Goal: Information Seeking & Learning: Learn about a topic

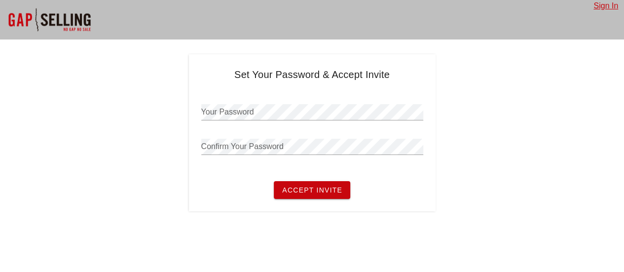
click at [46, 19] on div at bounding box center [49, 19] width 99 height 39
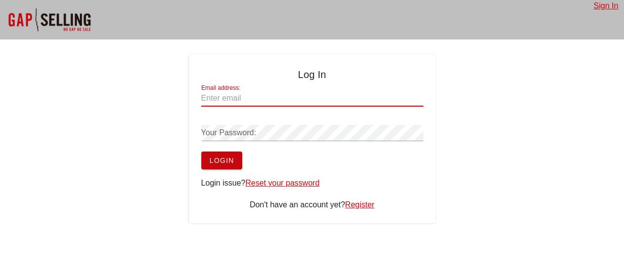
click at [231, 96] on div "Email address:" at bounding box center [312, 98] width 222 height 16
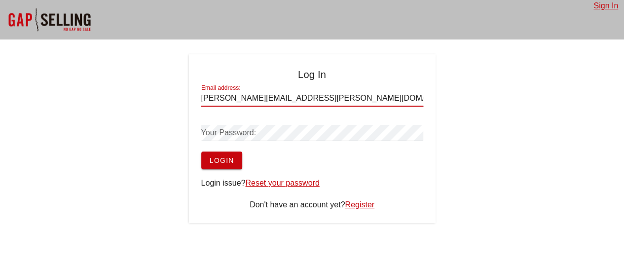
type input "gary.theroux@magshield.com"
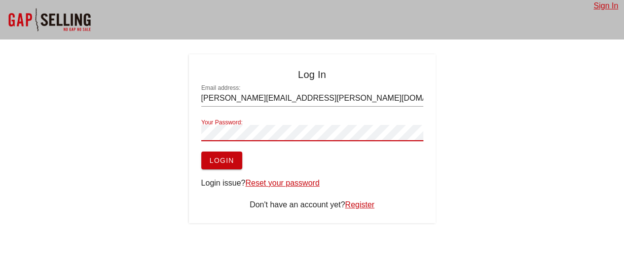
click at [201, 151] on button "Login" at bounding box center [221, 160] width 41 height 18
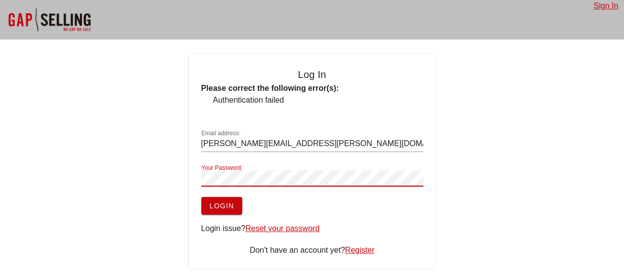
click at [232, 202] on span "Login" at bounding box center [221, 206] width 25 height 8
click at [233, 200] on button "Login" at bounding box center [221, 206] width 41 height 18
click at [220, 207] on span "Login" at bounding box center [221, 206] width 25 height 8
click at [220, 204] on span "Login" at bounding box center [221, 206] width 25 height 8
click at [612, 7] on link "Sign In" at bounding box center [605, 5] width 25 height 8
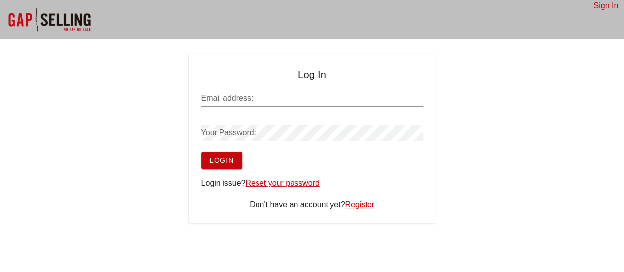
click at [329, 99] on input "Email address:" at bounding box center [312, 98] width 222 height 16
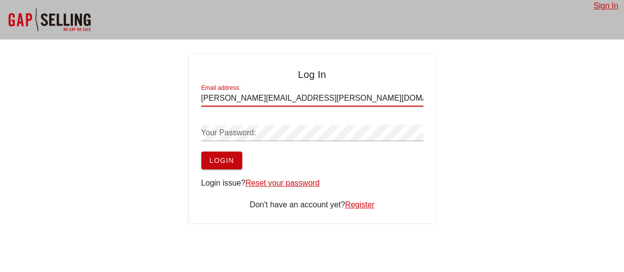
type input "gary.theroux@magshield.com"
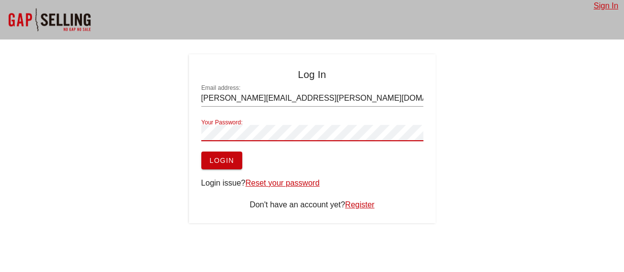
click at [201, 151] on button "Login" at bounding box center [221, 160] width 41 height 18
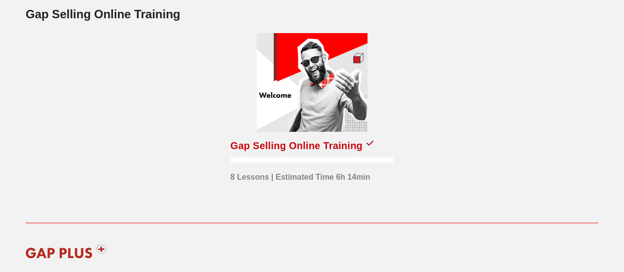
scroll to position [197, 0]
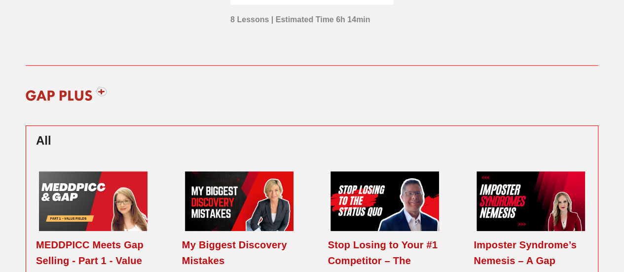
click at [101, 90] on img at bounding box center [66, 93] width 94 height 30
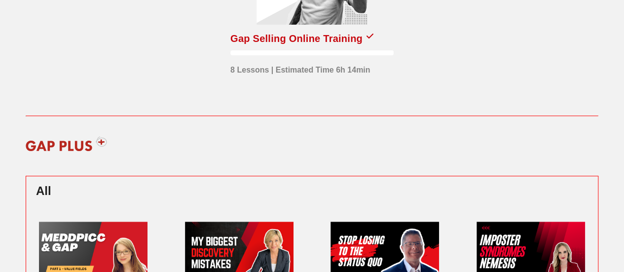
scroll to position [0, 0]
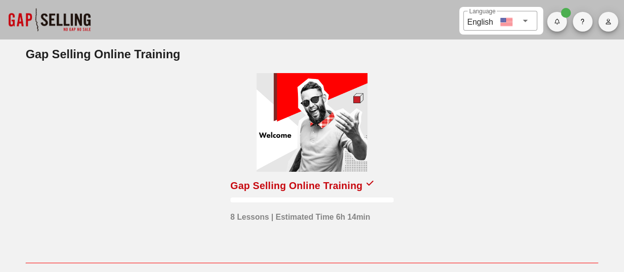
click at [559, 28] on button "button" at bounding box center [557, 22] width 20 height 20
click at [557, 104] on div "Gap Selling Online Training 8 Lessons | Estimated Time 6h 14min" at bounding box center [312, 162] width 584 height 211
click at [366, 180] on div "Gap Selling Online Training" at bounding box center [311, 185] width 163 height 16
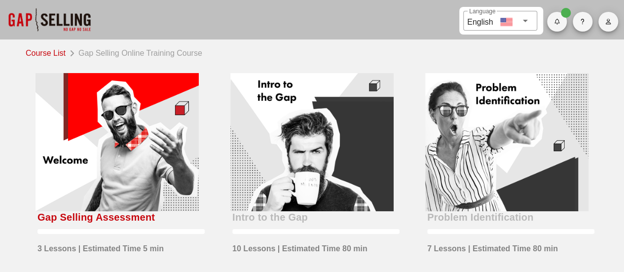
click at [114, 216] on div "Gap Selling Assessment" at bounding box center [95, 217] width 117 height 16
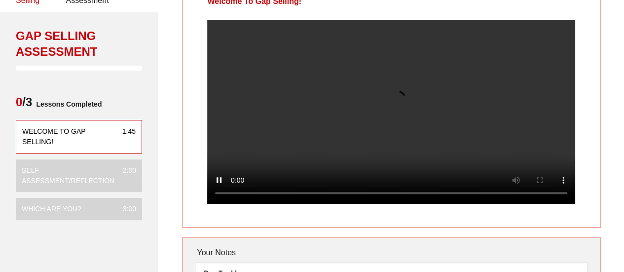
scroll to position [49, 0]
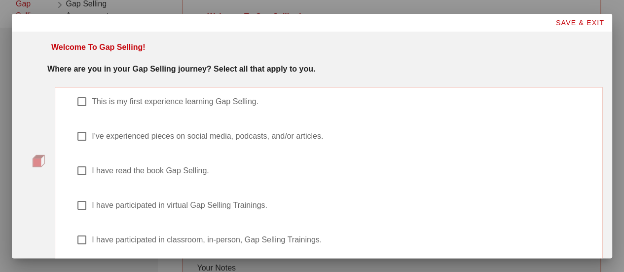
click at [81, 173] on div at bounding box center [81, 170] width 17 height 17
checkbox input "true"
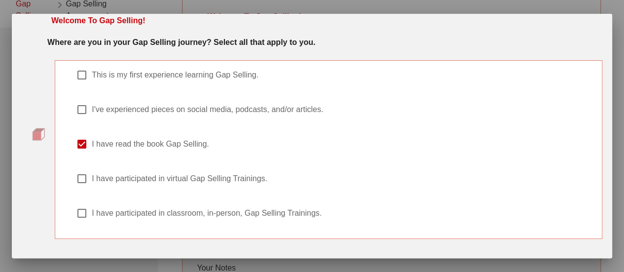
scroll to position [55, 0]
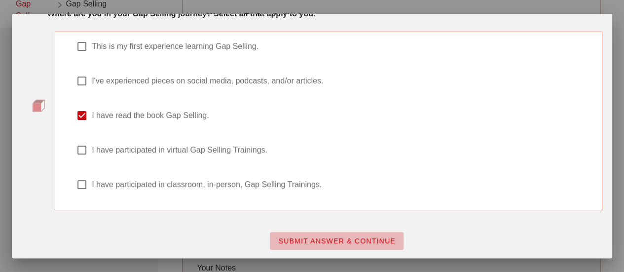
click at [333, 238] on span "SUBMIT ANSWER & CONTINUE" at bounding box center [337, 241] width 118 height 8
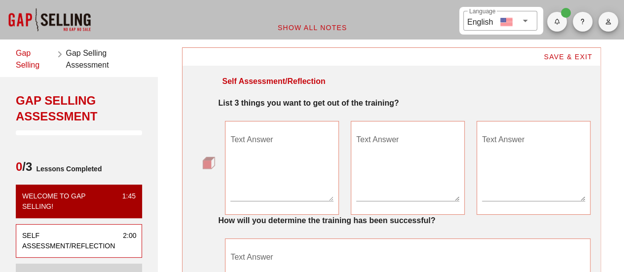
click at [312, 175] on textarea "Text Answer" at bounding box center [281, 166] width 103 height 69
type textarea "Improve cold open skills"
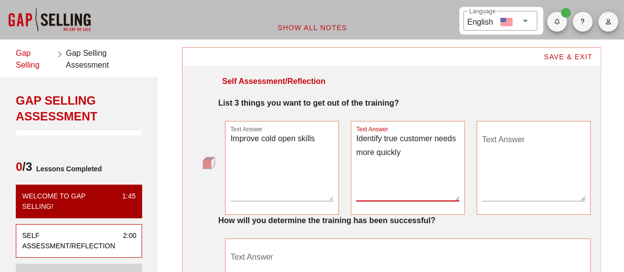
type textarea "Identify true customer needs more quickly"
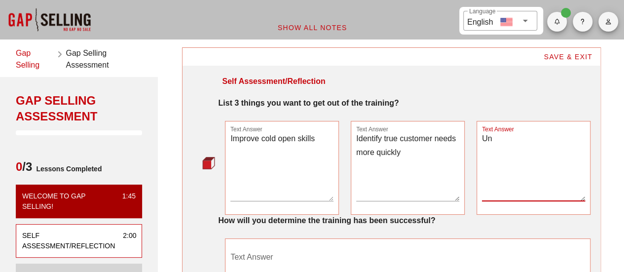
type textarea "U"
type textarea "F"
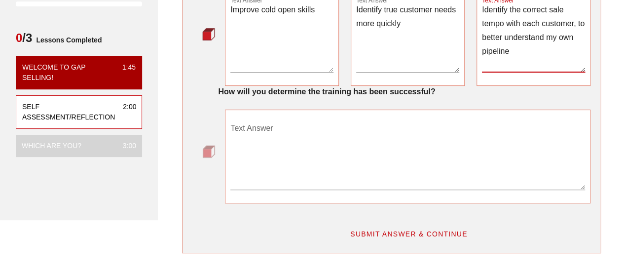
scroll to position [148, 0]
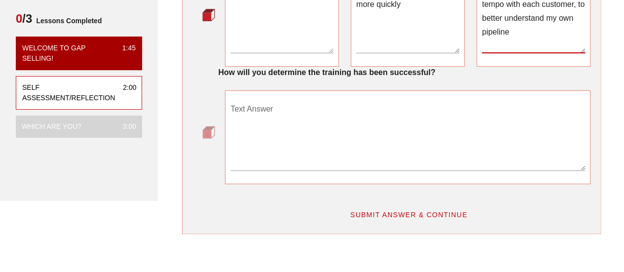
type textarea "Identify the correct sale tempo with each customer, to better understand my own…"
click at [299, 119] on textarea "Text Answer" at bounding box center [407, 135] width 354 height 69
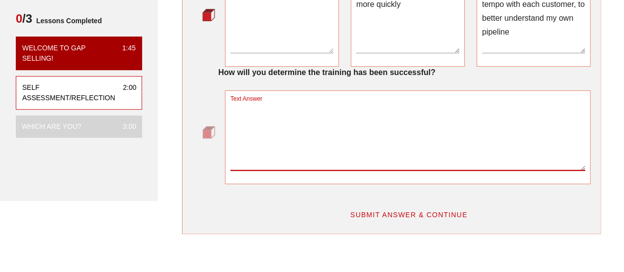
type textarea "C"
type textarea "B"
type textarea "W"
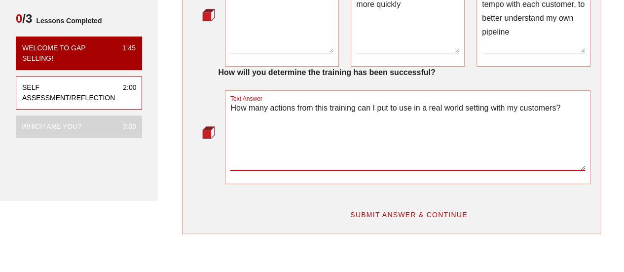
type textarea "How many actions from this training can I put to use in a real world setting wi…"
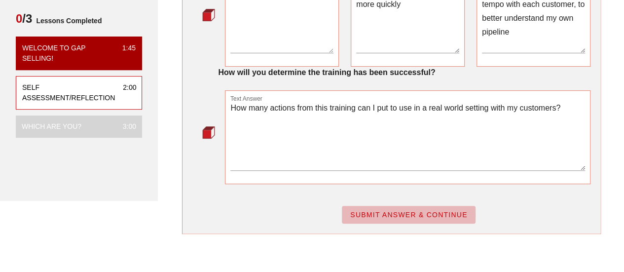
click at [399, 210] on span "SUBMIT ANSWER & CONTINUE" at bounding box center [408, 214] width 118 height 8
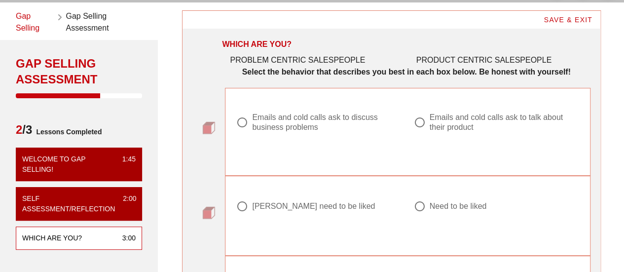
scroll to position [49, 0]
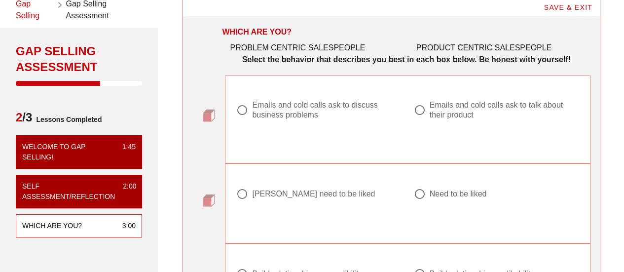
click at [414, 110] on div at bounding box center [419, 110] width 17 height 17
radio input "true"
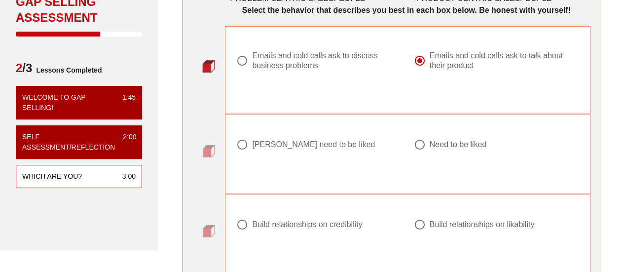
click at [244, 144] on div at bounding box center [242, 144] width 17 height 17
radio input "true"
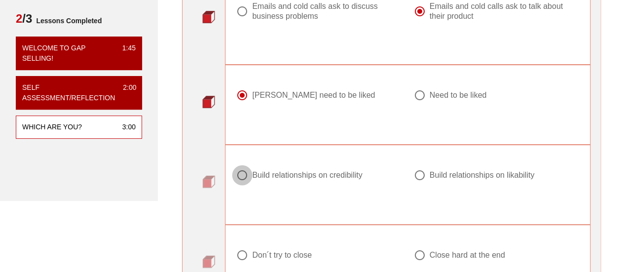
click at [244, 173] on div at bounding box center [242, 175] width 17 height 17
radio input "true"
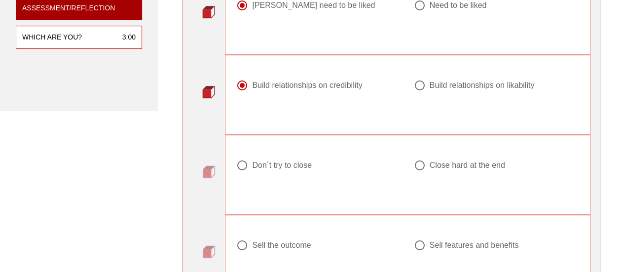
scroll to position [246, 0]
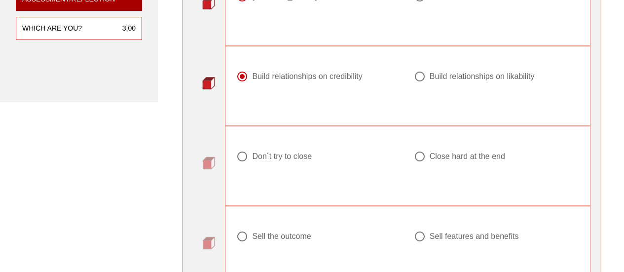
click at [244, 155] on div at bounding box center [242, 156] width 17 height 17
radio input "true"
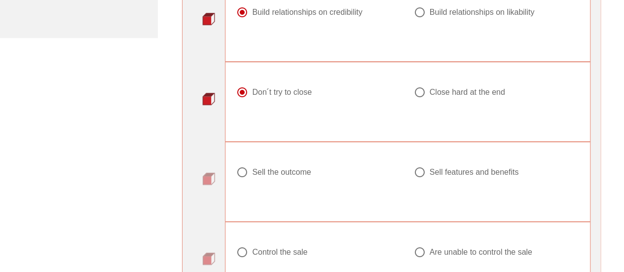
scroll to position [345, 0]
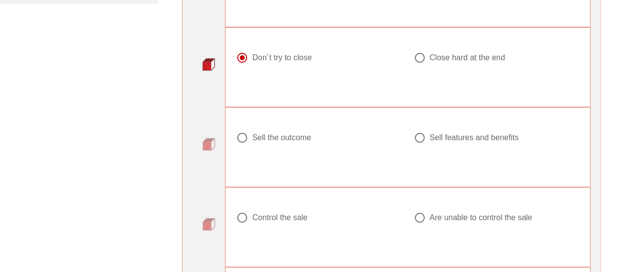
click at [242, 137] on div at bounding box center [242, 137] width 17 height 17
radio input "true"
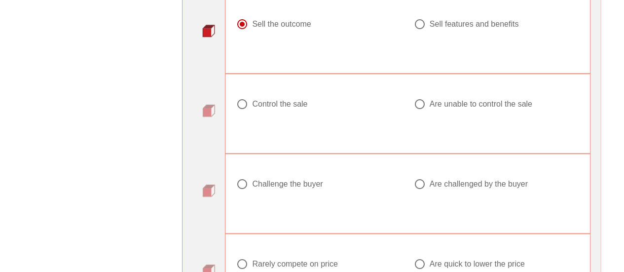
scroll to position [444, 0]
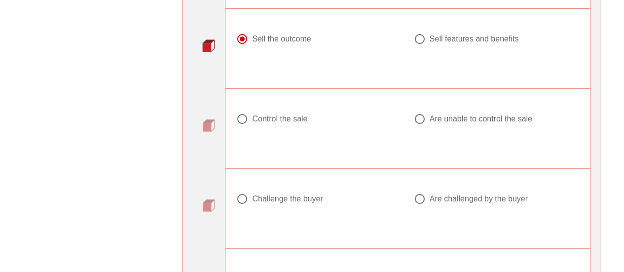
click at [420, 122] on div at bounding box center [419, 118] width 17 height 17
radio input "true"
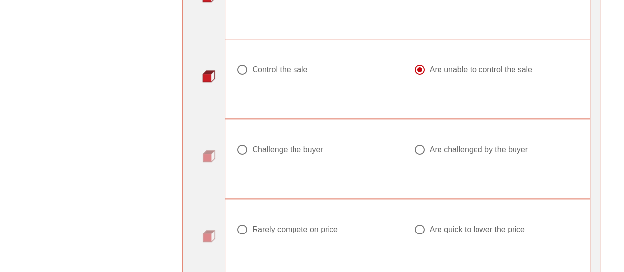
scroll to position [542, 0]
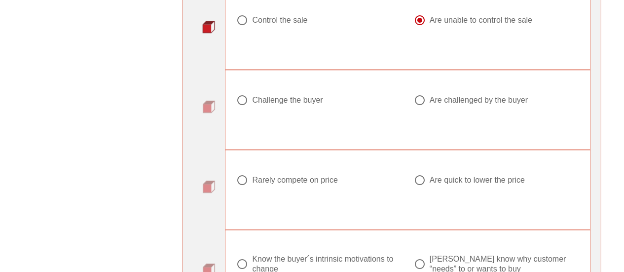
click at [241, 101] on div at bounding box center [242, 100] width 17 height 17
radio input "true"
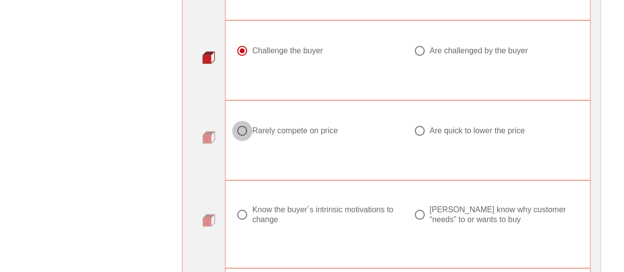
click at [246, 125] on div at bounding box center [242, 130] width 17 height 17
radio input "true"
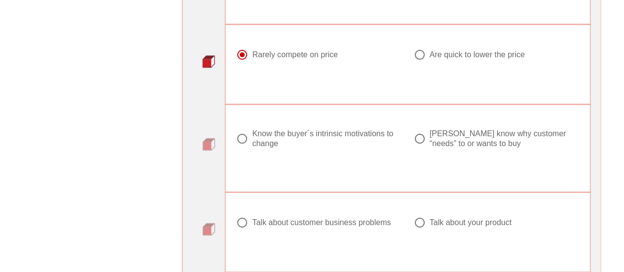
scroll to position [690, 0]
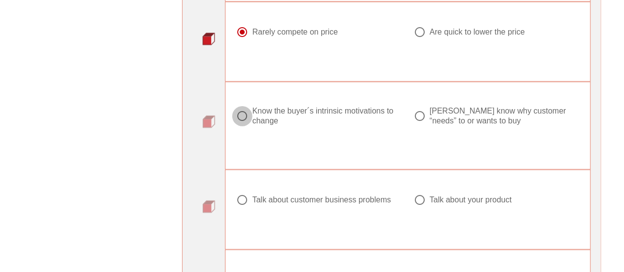
click at [238, 112] on div at bounding box center [242, 115] width 17 height 17
radio input "true"
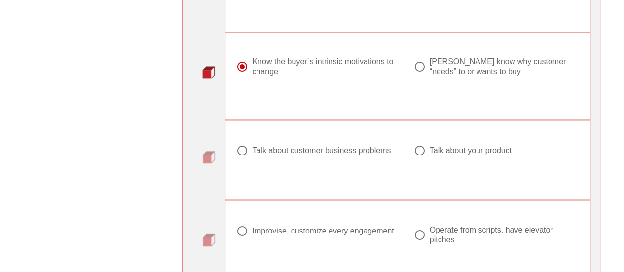
scroll to position [789, 0]
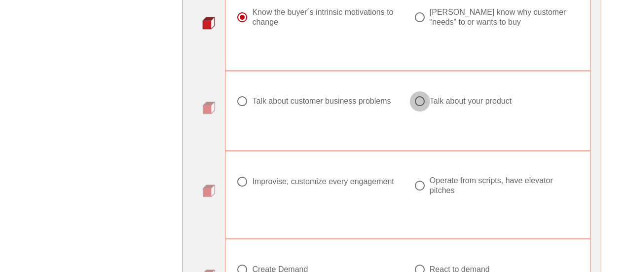
click at [421, 100] on div at bounding box center [419, 101] width 17 height 17
radio input "true"
click at [244, 177] on div at bounding box center [242, 181] width 17 height 17
radio input "true"
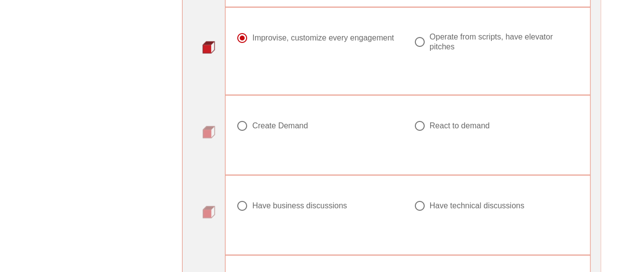
scroll to position [937, 0]
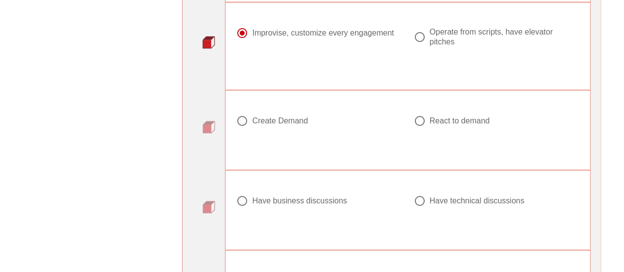
click at [420, 116] on div at bounding box center [419, 120] width 17 height 17
radio input "true"
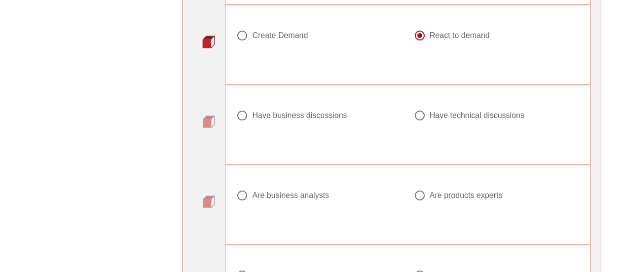
scroll to position [1035, 0]
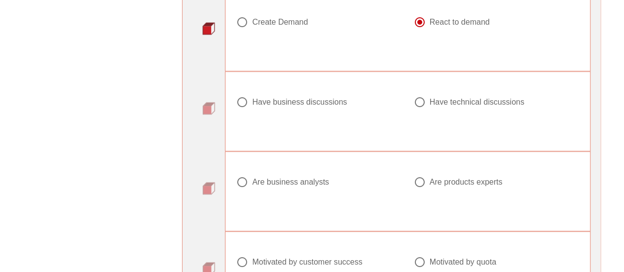
click at [246, 103] on div at bounding box center [242, 102] width 17 height 17
radio input "true"
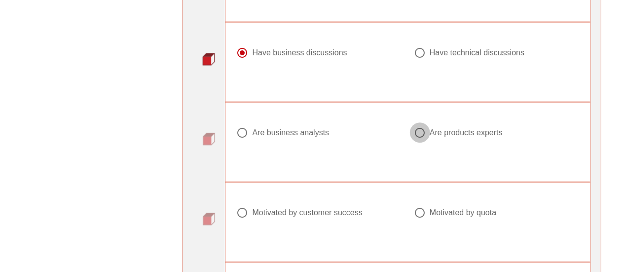
click at [422, 127] on div at bounding box center [419, 132] width 17 height 17
radio input "true"
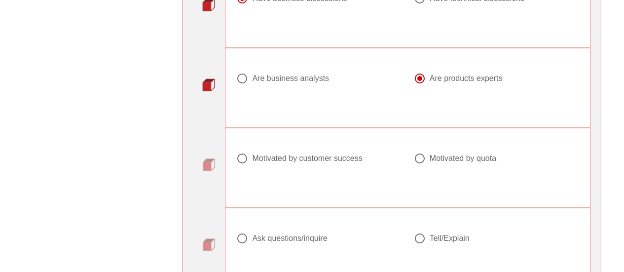
scroll to position [1183, 0]
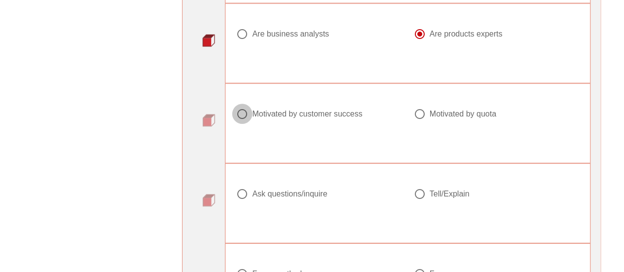
click at [245, 106] on div at bounding box center [242, 113] width 17 height 17
radio input "true"
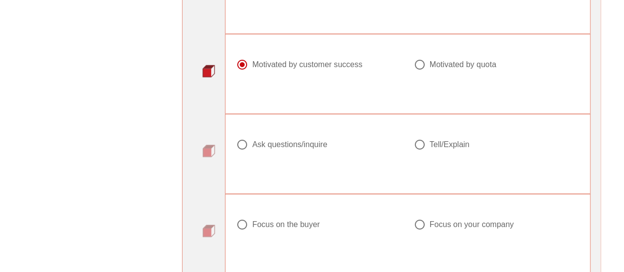
click at [414, 140] on div at bounding box center [419, 144] width 17 height 17
radio input "true"
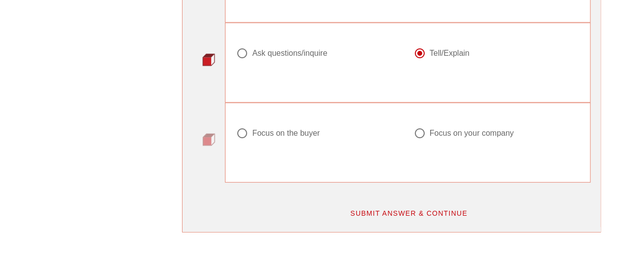
scroll to position [1331, 0]
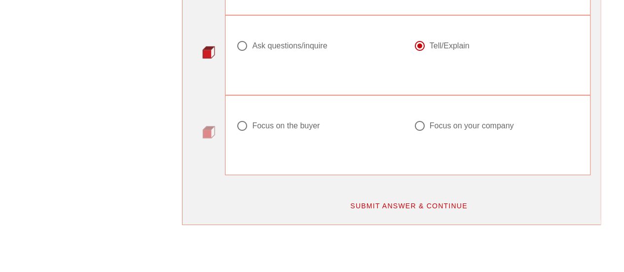
click at [234, 123] on div at bounding box center [242, 125] width 17 height 17
radio input "true"
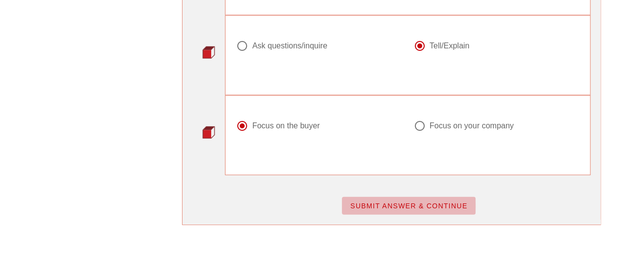
click at [403, 202] on span "SUBMIT ANSWER & CONTINUE" at bounding box center [408, 206] width 118 height 8
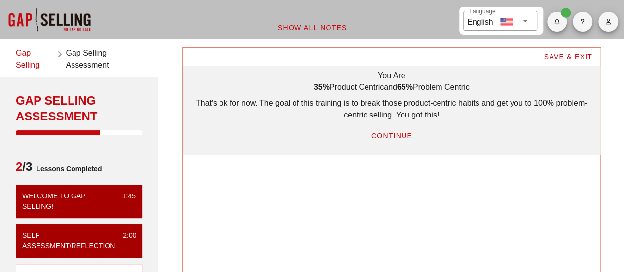
click at [390, 134] on span "CONTINUE" at bounding box center [390, 136] width 41 height 8
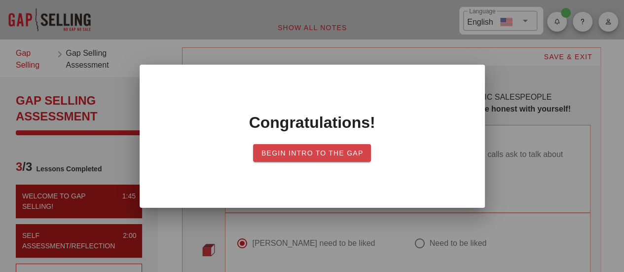
click at [349, 149] on span "Begin Intro to the Gap" at bounding box center [312, 153] width 103 height 8
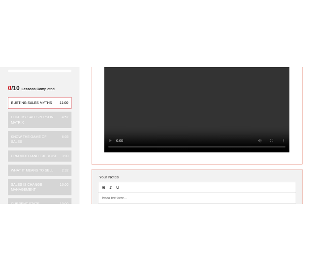
scroll to position [49, 0]
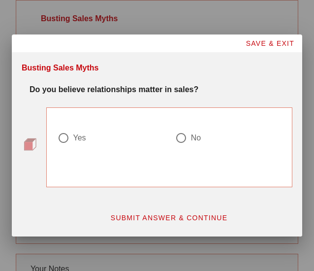
click at [64, 138] on div at bounding box center [63, 138] width 17 height 17
radio input "true"
click at [161, 221] on span "SUBMIT ANSWER & CONTINUE" at bounding box center [169, 218] width 118 height 8
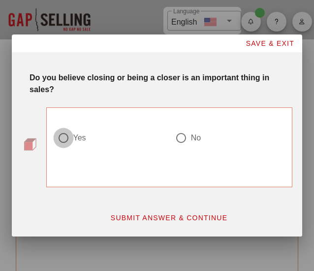
click at [63, 138] on div at bounding box center [63, 138] width 17 height 17
radio input "true"
click at [149, 219] on span "SUBMIT ANSWER & CONTINUE" at bounding box center [169, 218] width 118 height 8
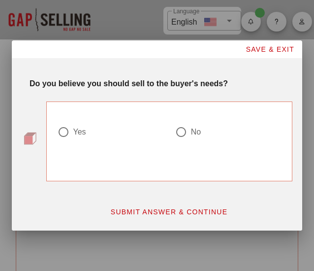
click at [62, 132] on div at bounding box center [63, 132] width 17 height 17
radio input "true"
click at [130, 207] on button "SUBMIT ANSWER & CONTINUE" at bounding box center [170, 212] width 134 height 18
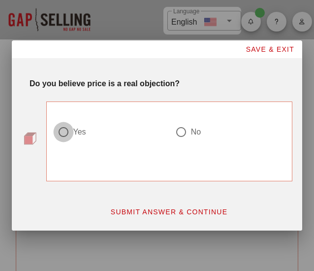
click at [64, 133] on div at bounding box center [63, 132] width 17 height 17
radio input "true"
click at [141, 209] on span "SUBMIT ANSWER & CONTINUE" at bounding box center [169, 212] width 118 height 8
click at [65, 136] on div at bounding box center [63, 132] width 17 height 17
radio input "true"
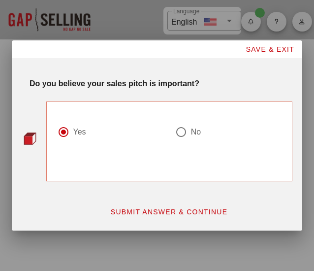
click at [141, 211] on span "SUBMIT ANSWER & CONTINUE" at bounding box center [169, 212] width 118 height 8
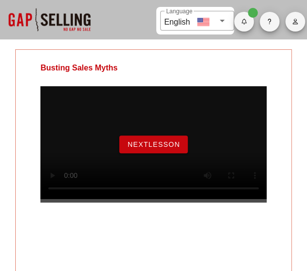
click at [146, 148] on span "NextLesson" at bounding box center [153, 144] width 53 height 8
click at [137, 148] on span "NextLesson" at bounding box center [153, 144] width 53 height 8
click at [128, 148] on span "NextLesson" at bounding box center [153, 144] width 53 height 8
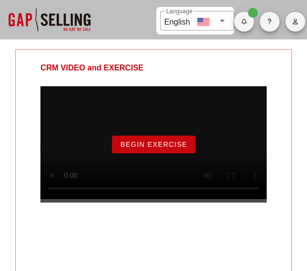
click at [129, 148] on span "Begin Exercise" at bounding box center [154, 144] width 68 height 8
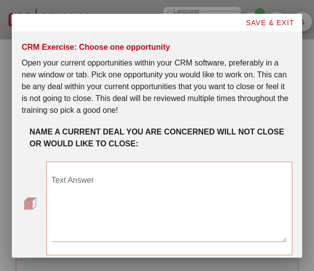
click at [67, 179] on div "Text Answer" at bounding box center [170, 207] width 236 height 69
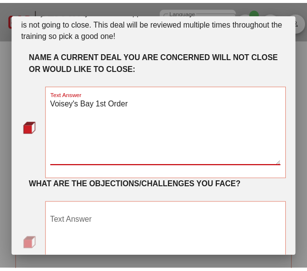
scroll to position [163, 0]
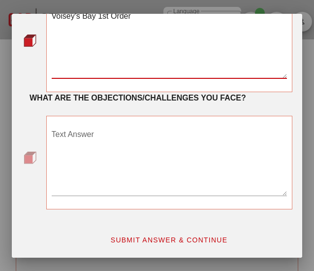
type textarea "Voisey's Bay 1st Order"
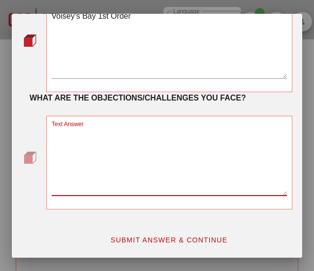
click at [89, 139] on textarea "Text Answer" at bounding box center [170, 161] width 236 height 69
drag, startPoint x: 89, startPoint y: 133, endPoint x: 105, endPoint y: 143, distance: 19.5
click at [90, 133] on textarea "No visibility on timeline" at bounding box center [170, 161] width 236 height 69
drag, startPoint x: 92, startPoint y: 134, endPoint x: 64, endPoint y: 137, distance: 27.7
click at [64, 137] on textarea "No visibility on timeline" at bounding box center [170, 161] width 236 height 69
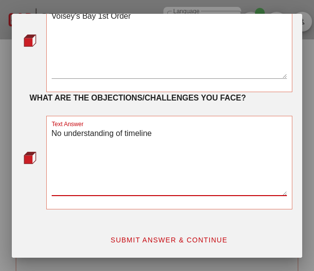
type textarea "No understanding of timeline"
click at [180, 241] on span "SUBMIT ANSWER & CONTINUE" at bounding box center [169, 240] width 118 height 8
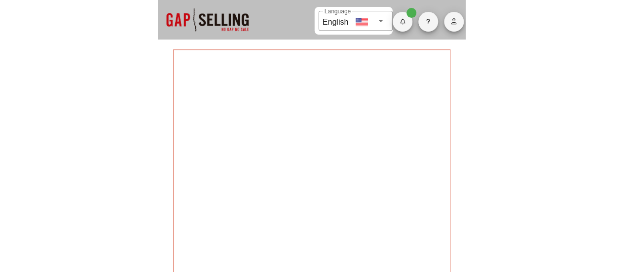
scroll to position [0, 0]
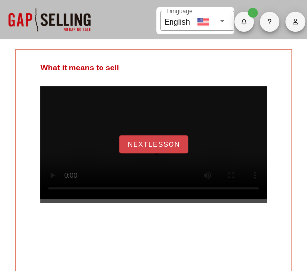
click at [165, 148] on span "NextLesson" at bounding box center [153, 144] width 53 height 8
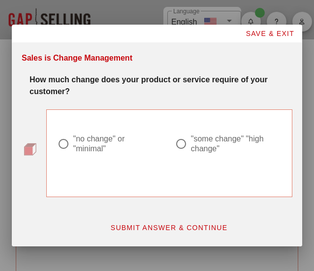
click at [184, 139] on div at bounding box center [181, 144] width 17 height 17
radio input "true"
click at [163, 227] on span "SUBMIT ANSWER & CONTINUE" at bounding box center [169, 228] width 118 height 8
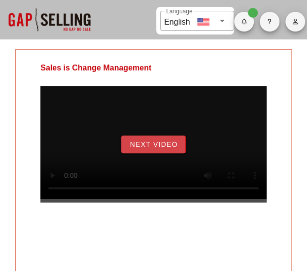
click at [132, 147] on span "Next Video" at bounding box center [153, 144] width 48 height 8
click at [148, 153] on button "NextLesson" at bounding box center [153, 145] width 69 height 18
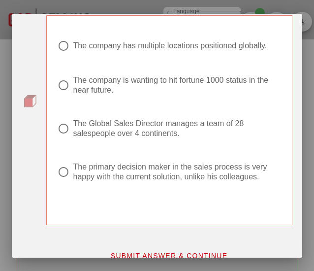
scroll to position [99, 0]
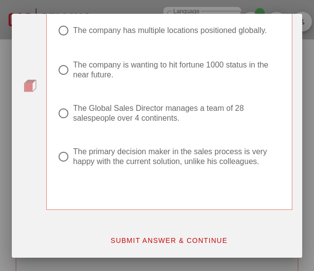
click at [62, 119] on div at bounding box center [63, 113] width 17 height 17
radio input "true"
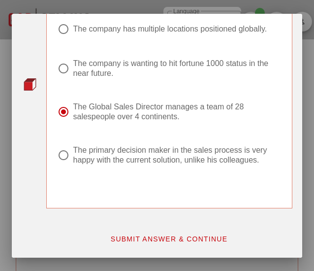
click at [142, 237] on span "SUBMIT ANSWER & CONTINUE" at bounding box center [169, 239] width 118 height 8
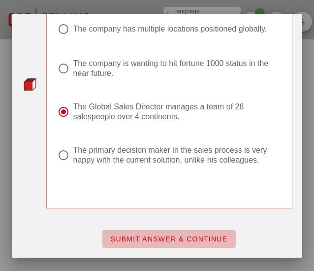
scroll to position [0, 0]
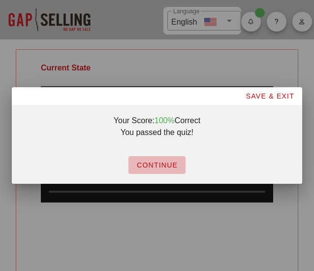
click at [151, 164] on span "CONTINUE" at bounding box center [157, 165] width 41 height 8
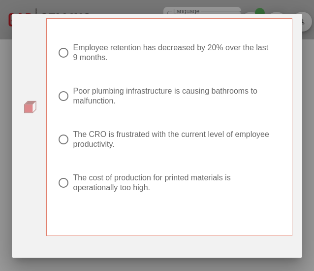
scroll to position [46, 0]
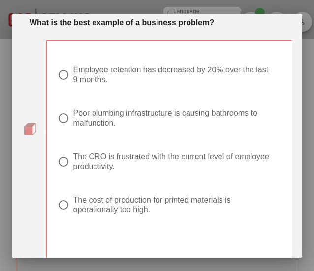
click at [61, 76] on div at bounding box center [63, 75] width 17 height 17
radio input "true"
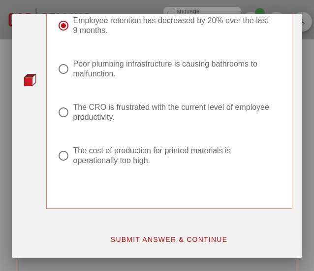
click at [145, 236] on span "SUBMIT ANSWER & CONTINUE" at bounding box center [169, 240] width 118 height 8
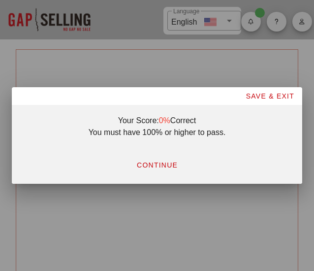
scroll to position [0, 0]
click at [151, 168] on span "CONTINUE" at bounding box center [157, 165] width 41 height 8
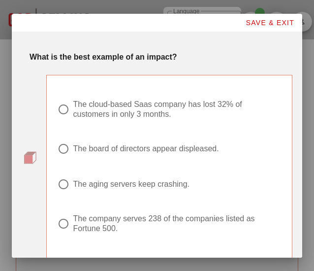
click at [59, 109] on div at bounding box center [63, 109] width 17 height 17
radio input "true"
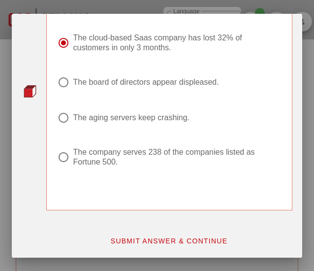
scroll to position [68, 0]
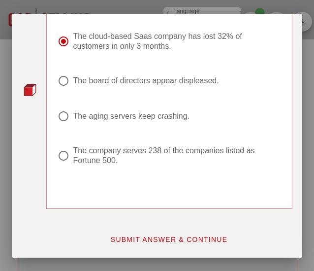
click at [159, 241] on span "SUBMIT ANSWER & CONTINUE" at bounding box center [169, 240] width 118 height 8
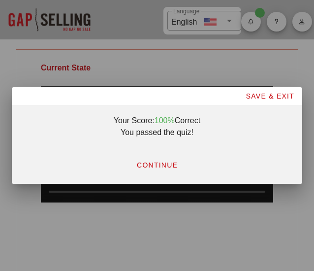
scroll to position [0, 0]
click at [144, 161] on button "CONTINUE" at bounding box center [157, 165] width 57 height 18
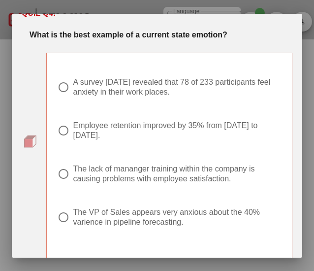
scroll to position [49, 0]
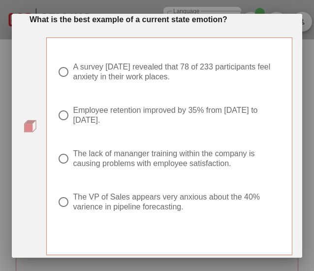
click at [62, 205] on div at bounding box center [63, 202] width 17 height 17
radio input "true"
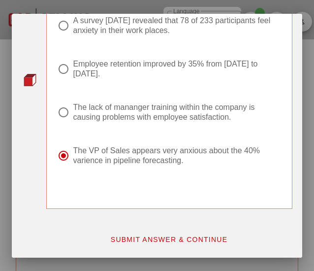
click at [150, 242] on span "SUBMIT ANSWER & CONTINUE" at bounding box center [169, 240] width 118 height 8
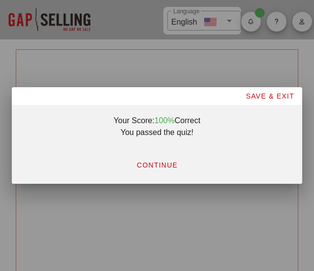
click at [150, 168] on span "CONTINUE" at bounding box center [157, 165] width 41 height 8
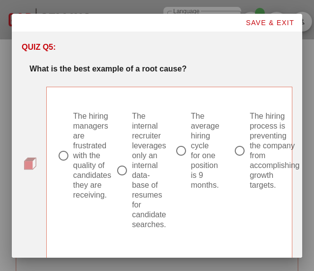
click at [125, 170] on div at bounding box center [122, 170] width 17 height 17
radio input "true"
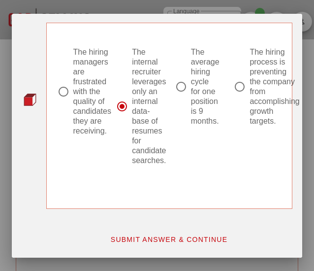
click at [142, 238] on span "SUBMIT ANSWER & CONTINUE" at bounding box center [169, 240] width 118 height 8
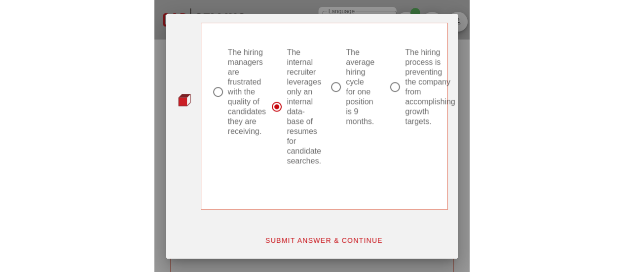
scroll to position [0, 0]
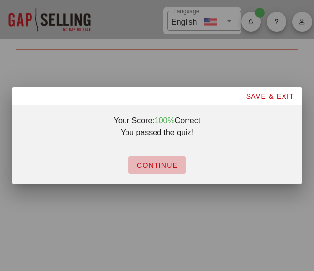
click at [170, 164] on span "CONTINUE" at bounding box center [157, 165] width 41 height 8
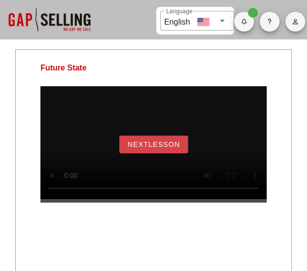
click at [132, 147] on span "NextLesson" at bounding box center [153, 144] width 53 height 8
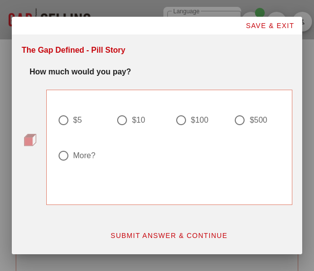
click at [59, 156] on div at bounding box center [63, 155] width 17 height 17
radio input "true"
click at [150, 234] on span "SUBMIT ANSWER & CONTINUE" at bounding box center [169, 236] width 118 height 8
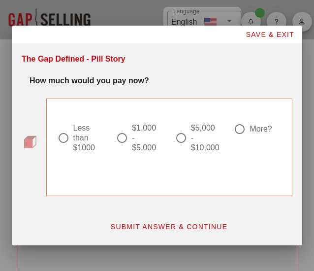
click at [238, 133] on div at bounding box center [240, 129] width 17 height 17
radio input "true"
click at [191, 225] on span "SUBMIT ANSWER & CONTINUE" at bounding box center [169, 227] width 118 height 8
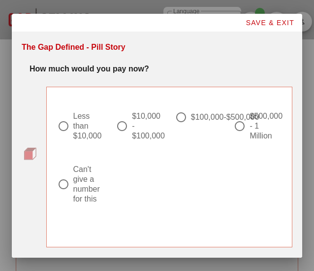
click at [63, 184] on div at bounding box center [63, 184] width 17 height 17
radio input "true"
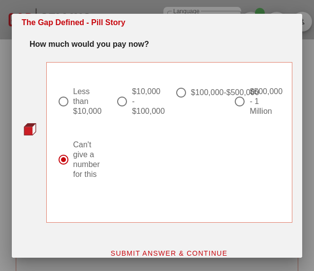
scroll to position [38, 0]
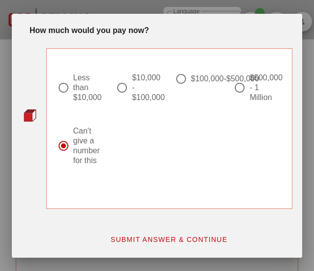
click at [190, 239] on span "SUBMIT ANSWER & CONTINUE" at bounding box center [169, 240] width 118 height 8
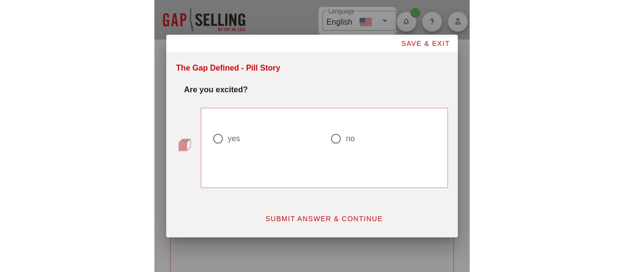
scroll to position [0, 0]
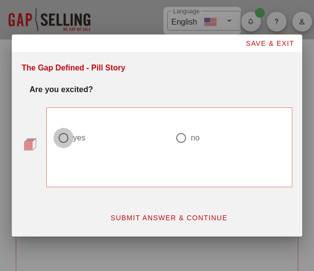
click at [65, 137] on div at bounding box center [63, 138] width 17 height 17
radio input "true"
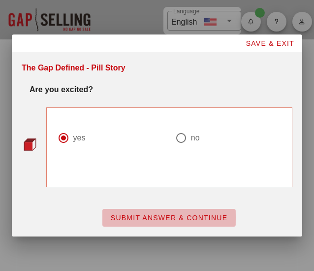
click at [185, 217] on span "SUBMIT ANSWER & CONTINUE" at bounding box center [169, 218] width 118 height 8
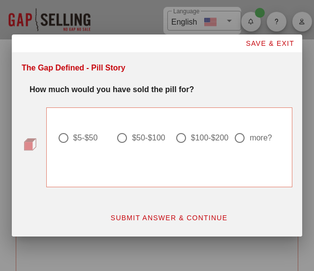
click at [179, 139] on div at bounding box center [181, 138] width 17 height 17
radio input "true"
click at [174, 218] on span "SUBMIT ANSWER & CONTINUE" at bounding box center [169, 218] width 118 height 8
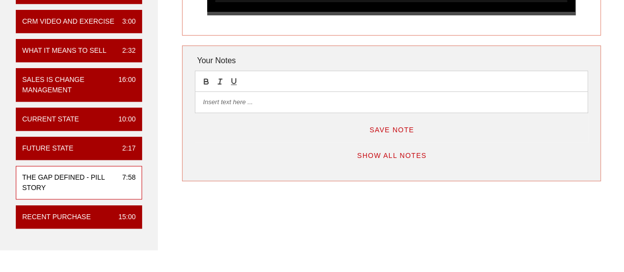
scroll to position [148, 0]
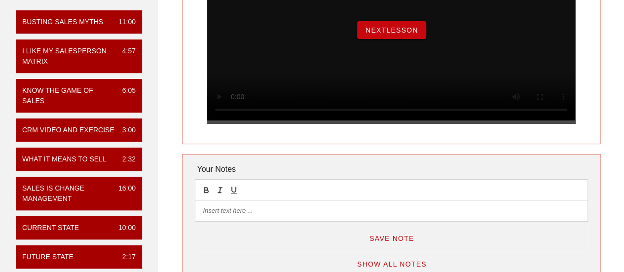
click at [392, 34] on span "NextLesson" at bounding box center [391, 30] width 53 height 8
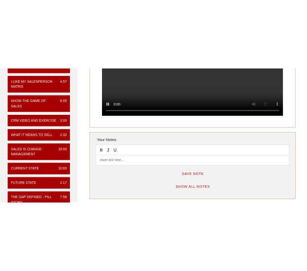
scroll to position [49, 0]
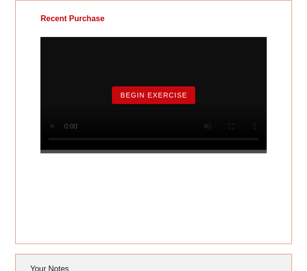
click at [128, 97] on button "Begin Exercise" at bounding box center [153, 95] width 83 height 18
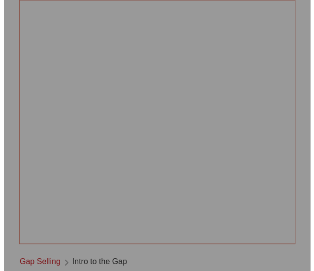
scroll to position [0, 0]
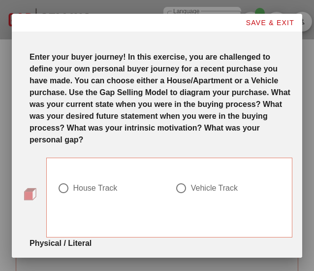
click at [176, 186] on div at bounding box center [181, 188] width 17 height 17
radio input "true"
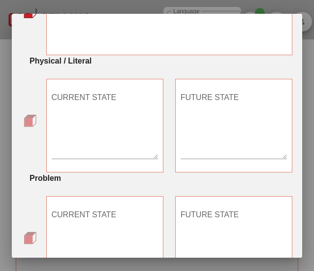
scroll to position [197, 0]
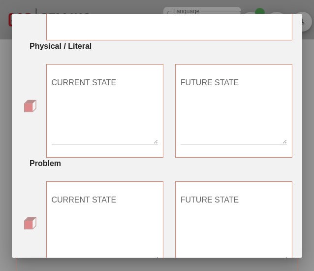
click at [68, 107] on textarea "CURRENT STATE" at bounding box center [105, 109] width 106 height 69
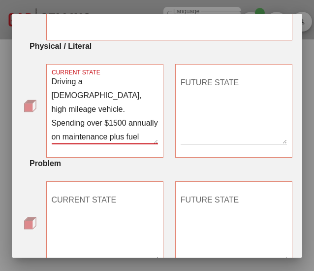
type textarea "Driving a 10 year old, high mileage vehicle. Spending over $1500 annually on ma…"
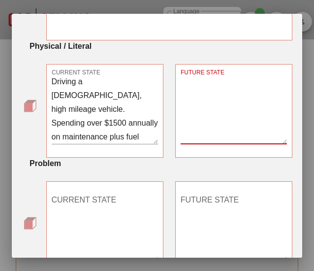
click at [132, 121] on textarea "Driving a 10 year old, high mileage vehicle. Spending over $1500 annually on ma…" at bounding box center [105, 109] width 106 height 69
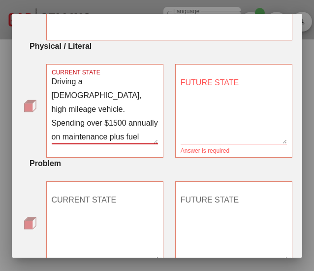
click at [189, 98] on textarea "FUTURE STATE" at bounding box center [234, 109] width 106 height 69
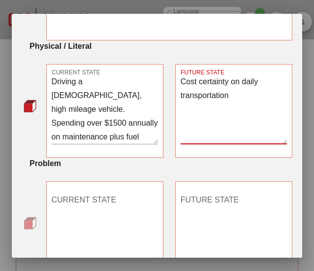
type textarea "Cost certainty on daily transportation"
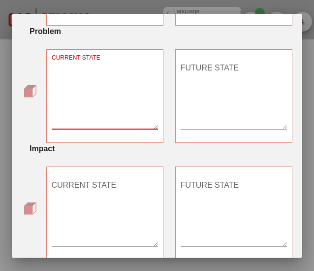
scroll to position [345, 0]
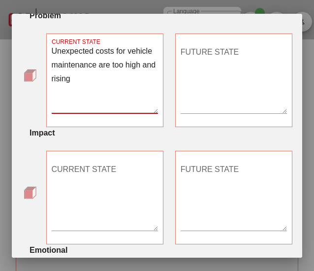
type textarea "Unexpected costs for vehicle maintenance are too high and rising"
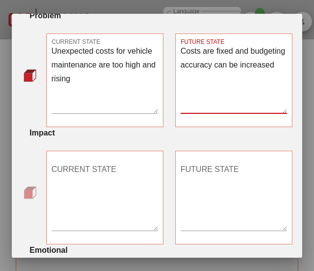
type textarea "Costs are fixed and budgeting accuracy can be increased"
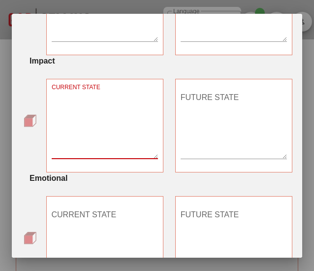
scroll to position [444, 0]
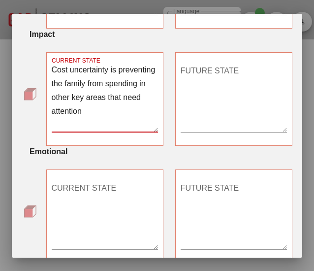
type textarea "Cost uncertainty is preventing the family from spending in other key areas that…"
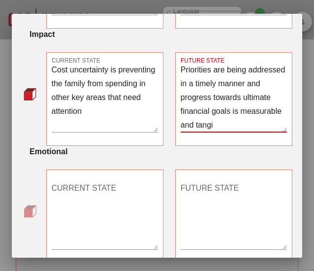
scroll to position [11, 0]
type textarea "Priorities are being addressed in a timely manner and progress towards ultimate…"
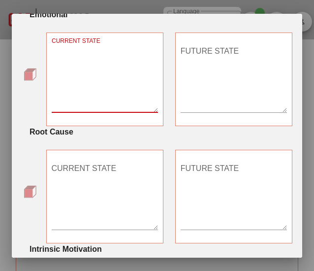
scroll to position [591, 0]
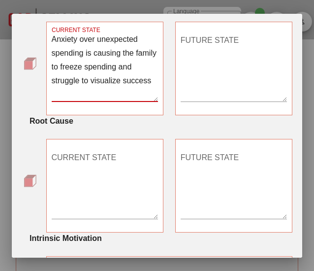
type textarea "Anxiety over unexpected spending is causing the family to freeze spending and s…"
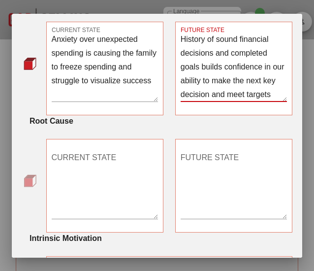
scroll to position [11, 0]
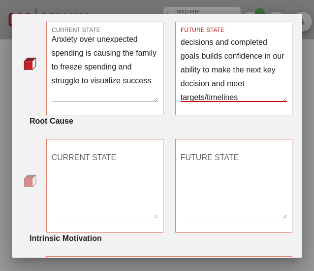
type textarea "History of sound financial decisions and completed goals builds confidence in o…"
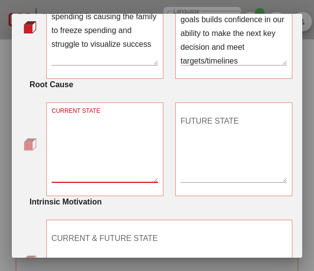
scroll to position [641, 0]
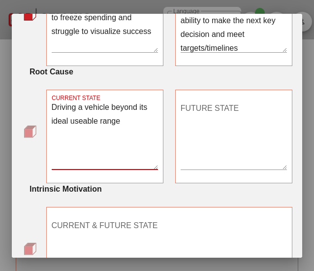
type textarea "Driving a vehicle beyond its ideal useable range"
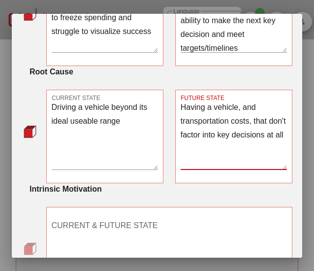
type textarea "Having a vehicle, and transportation costs, that don't factor into key decision…"
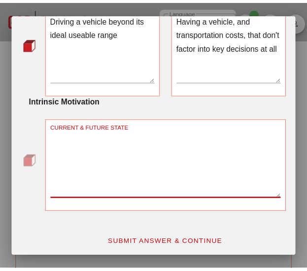
scroll to position [730, 0]
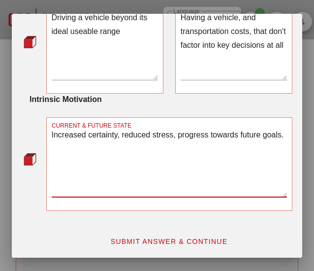
click at [179, 137] on textarea "Increased certainty, reduced stress, progress towards future goals." at bounding box center [170, 162] width 236 height 69
type textarea "Increased certainty, reduced stress, demonstrable progress towards future goals."
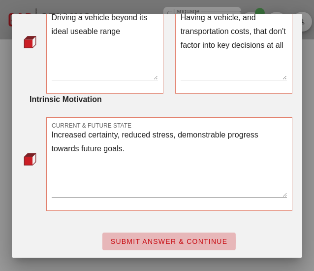
click at [170, 238] on span "SUBMIT ANSWER & CONTINUE" at bounding box center [169, 242] width 118 height 8
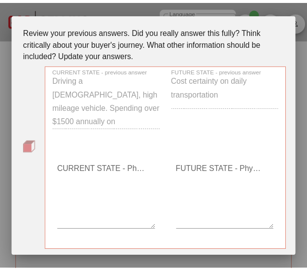
scroll to position [99, 0]
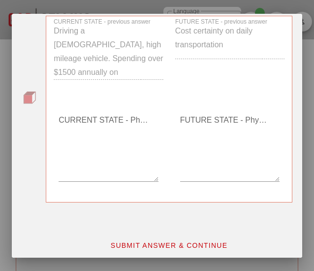
click at [80, 162] on textarea "CURRENT STATE - Physical / Literal" at bounding box center [109, 146] width 100 height 69
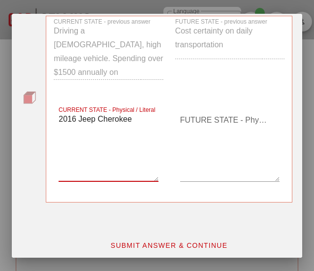
type textarea "2016 Jeep Cherokee"
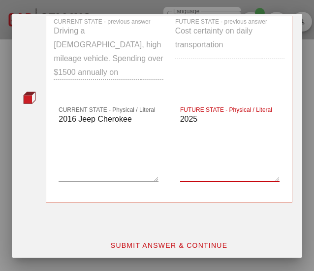
type textarea "2025"
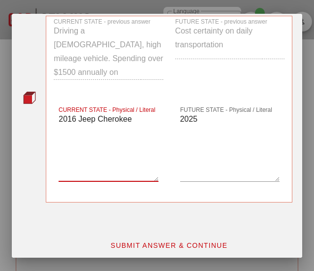
click at [135, 123] on textarea "2016 Jeep Cherokee" at bounding box center [109, 146] width 100 height 69
click at [135, 123] on textarea "2016 Jeep Cherokee, $300 monthly fuel spend" at bounding box center [109, 146] width 100 height 69
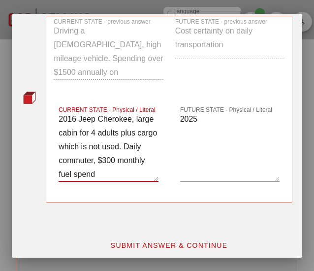
type textarea "2016 Jeep Cherokee, large cabin for 4 adults plus cargo which is not used. Dail…"
click at [204, 117] on textarea "2025" at bounding box center [230, 146] width 100 height 69
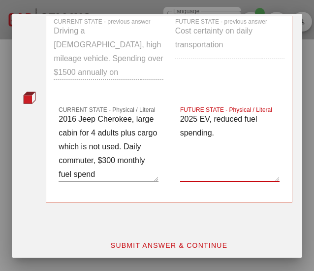
type textarea "2025 EV, reduced fuel spending."
click at [190, 249] on button "SUBMIT ANSWER & CONTINUE" at bounding box center [170, 246] width 134 height 18
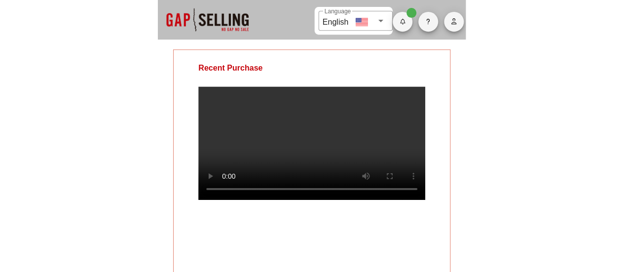
scroll to position [91, 0]
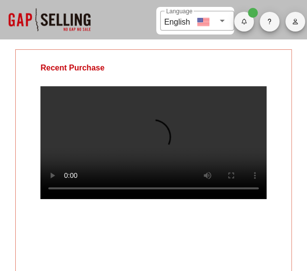
click at [28, 70] on div "Recent Purchase" at bounding box center [72, 68] width 113 height 36
click at [60, 232] on div "Recent Purchase" at bounding box center [153, 171] width 277 height 244
click at [156, 145] on video at bounding box center [153, 142] width 226 height 113
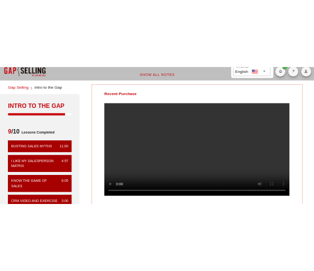
scroll to position [0, 0]
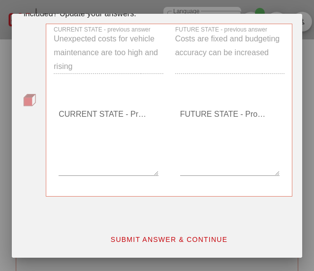
drag, startPoint x: 72, startPoint y: 67, endPoint x: 49, endPoint y: 41, distance: 34.2
click at [49, 41] on div "CURRENT STATE - previous answer Unexpected costs for vehicle maintenance are to…" at bounding box center [108, 54] width 121 height 72
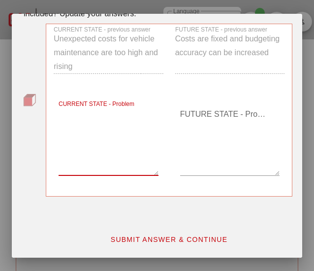
click at [107, 155] on textarea "CURRENT STATE - Problem" at bounding box center [109, 140] width 100 height 69
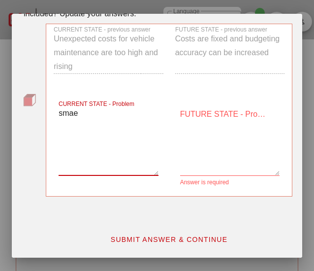
drag, startPoint x: 78, startPoint y: 114, endPoint x: 29, endPoint y: 120, distance: 49.2
click at [29, 120] on div "CURRENT STATE - previous answer Unexpected costs for vehicle maintenance are to…" at bounding box center [157, 116] width 271 height 185
type textarea "same"
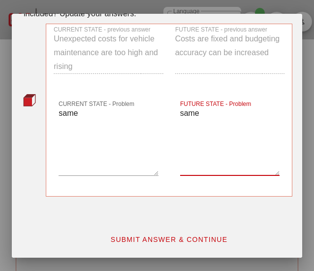
type textarea "same"
click at [141, 238] on span "SUBMIT ANSWER & CONTINUE" at bounding box center [169, 240] width 118 height 8
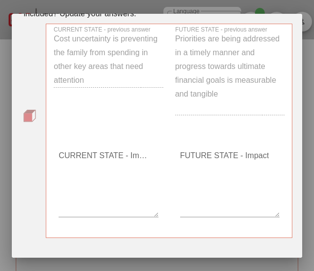
click at [106, 191] on textarea "CURRENT STATE - Impact" at bounding box center [109, 182] width 100 height 69
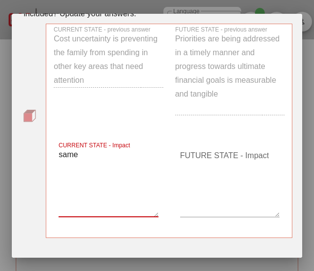
type textarea "same"
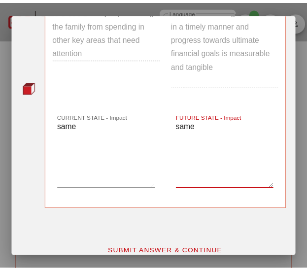
scroll to position [132, 0]
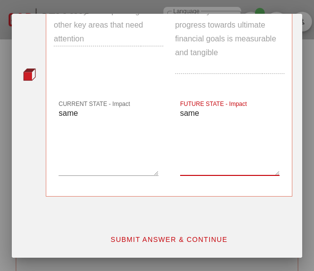
type textarea "same"
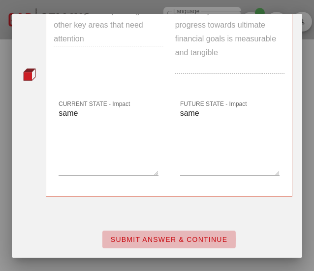
click at [166, 239] on span "SUBMIT ANSWER & CONTINUE" at bounding box center [169, 240] width 118 height 8
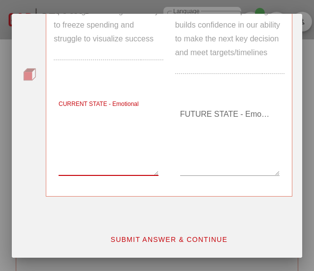
click at [87, 158] on textarea "CURRENT STATE - Emotional" at bounding box center [109, 140] width 100 height 69
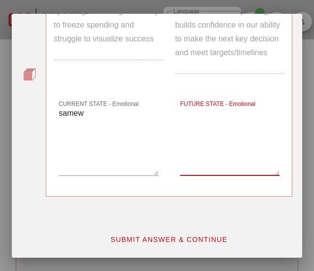
click at [102, 109] on textarea "samew" at bounding box center [109, 140] width 100 height 69
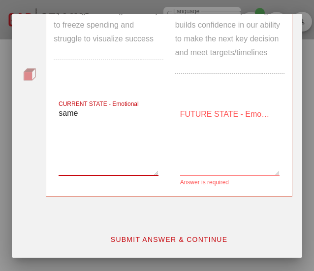
type textarea "same"
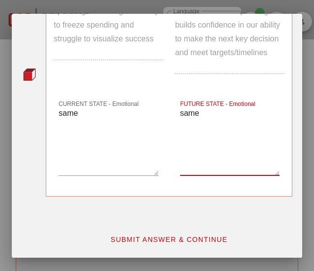
type textarea "same"
click at [170, 238] on span "SUBMIT ANSWER & CONTINUE" at bounding box center [169, 240] width 118 height 8
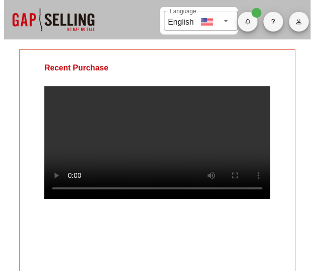
scroll to position [84, 0]
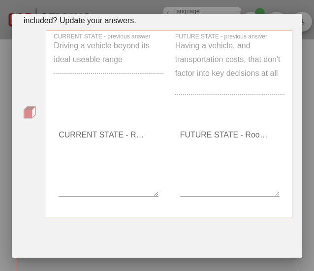
click at [93, 141] on textarea "CURRENT STATE - Root Cause" at bounding box center [109, 161] width 100 height 69
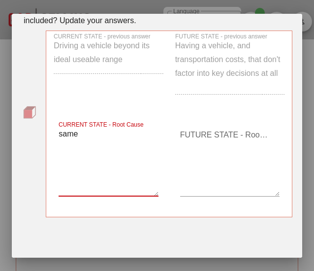
type textarea "same"
drag, startPoint x: 93, startPoint y: 139, endPoint x: 43, endPoint y: 149, distance: 51.0
click at [43, 149] on div "CURRENT STATE - previous answer Driving a vehicle beyond its ideal useable rang…" at bounding box center [157, 130] width 271 height 199
click at [185, 152] on textarea "FUTURE STATE - Root Cause" at bounding box center [230, 161] width 100 height 69
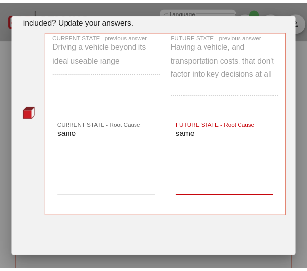
scroll to position [104, 0]
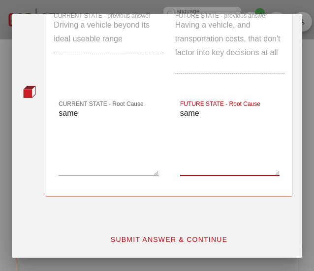
type textarea "same"
click at [192, 238] on span "SUBMIT ANSWER & CONTINUE" at bounding box center [169, 240] width 118 height 8
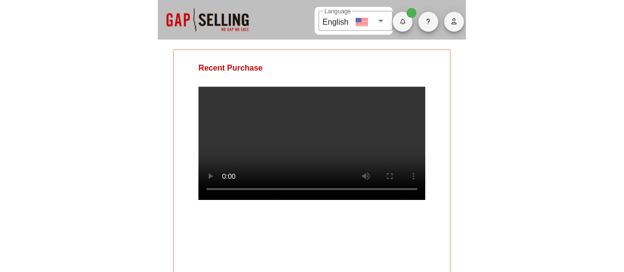
scroll to position [28, 0]
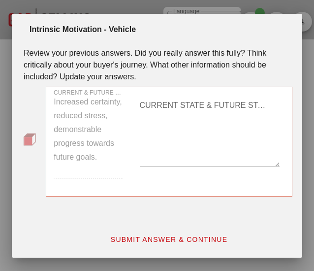
click at [165, 117] on textarea "CURRENT STATE & FUTURE STATE - Intrinsic Motivation" at bounding box center [210, 132] width 140 height 69
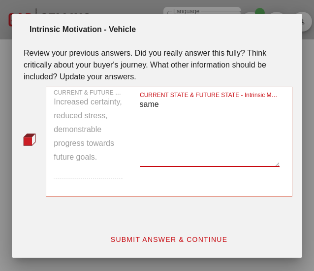
type textarea "same"
click at [165, 238] on span "SUBMIT ANSWER & CONTINUE" at bounding box center [169, 240] width 118 height 8
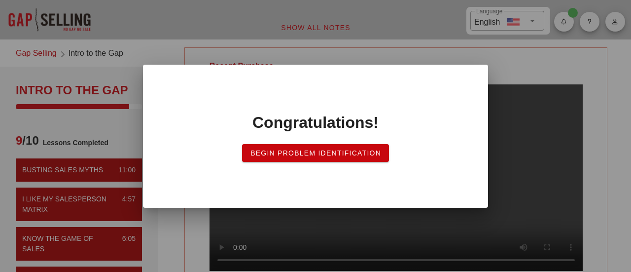
click at [128, 128] on div at bounding box center [315, 136] width 631 height 272
click at [191, 226] on div at bounding box center [315, 136] width 631 height 272
click at [257, 44] on div at bounding box center [315, 136] width 631 height 272
click at [319, 155] on span "Begin Problem Identification" at bounding box center [315, 153] width 131 height 8
